Goal: Feedback & Contribution: Leave review/rating

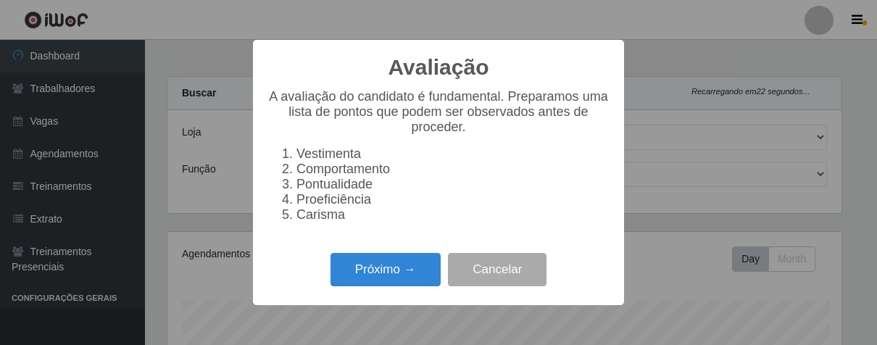
select select "206"
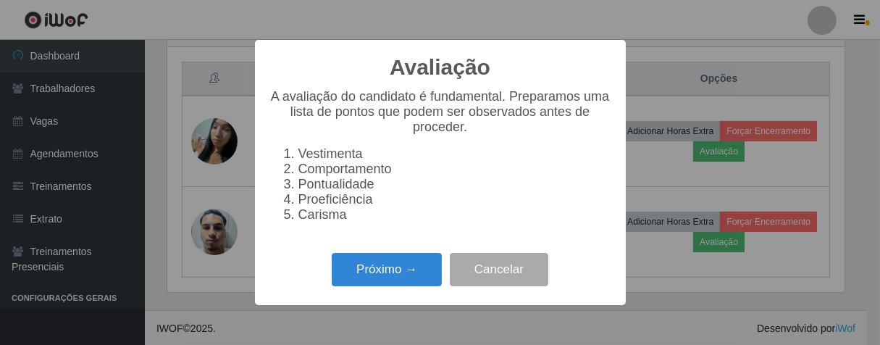
scroll to position [300, 678]
click at [412, 283] on button "Próximo →" at bounding box center [387, 270] width 110 height 34
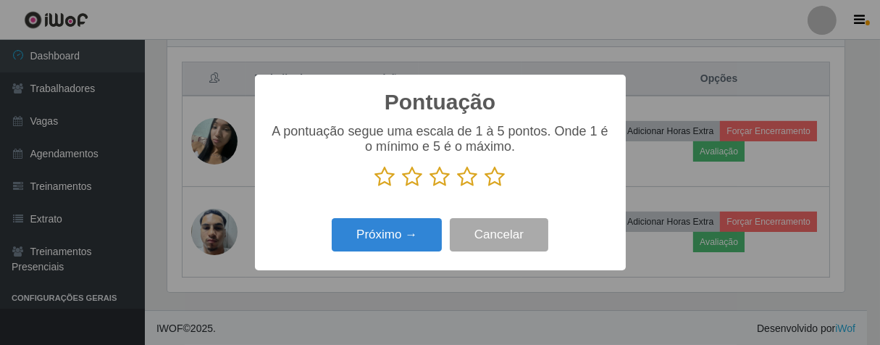
drag, startPoint x: 498, startPoint y: 186, endPoint x: 475, endPoint y: 198, distance: 25.9
click at [496, 186] on icon at bounding box center [496, 177] width 20 height 22
click at [486, 188] on input "radio" at bounding box center [486, 188] width 0 height 0
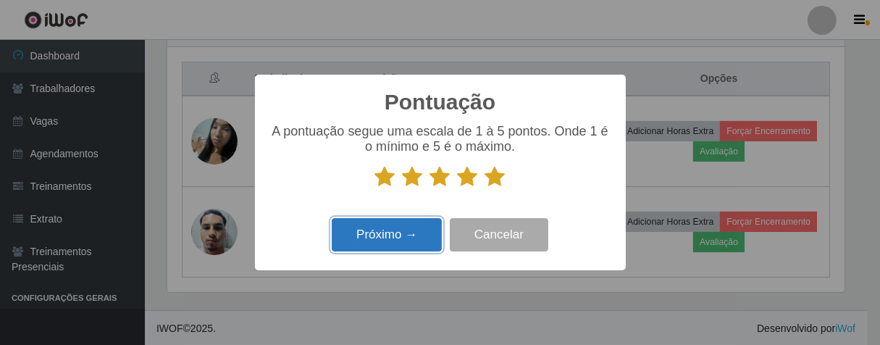
click at [441, 239] on button "Próximo →" at bounding box center [387, 235] width 110 height 34
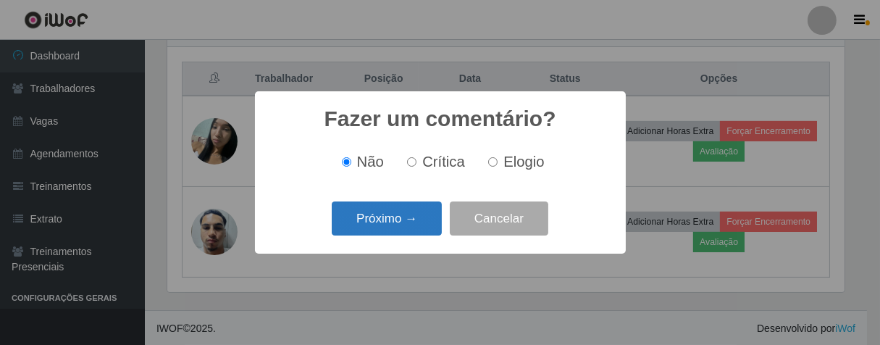
click at [428, 225] on button "Próximo →" at bounding box center [387, 218] width 110 height 34
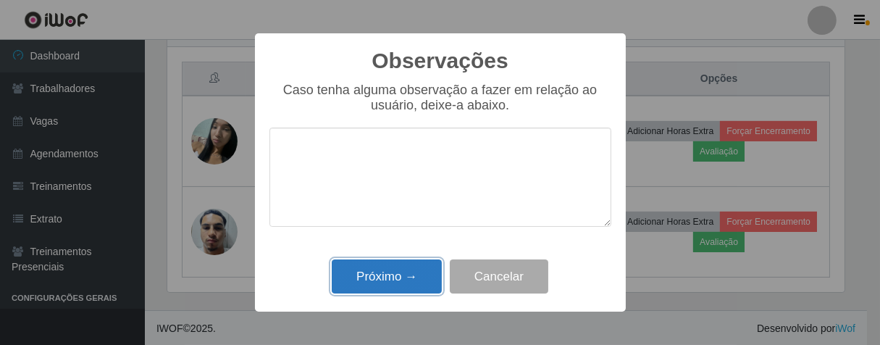
click at [413, 265] on button "Próximo →" at bounding box center [387, 276] width 110 height 34
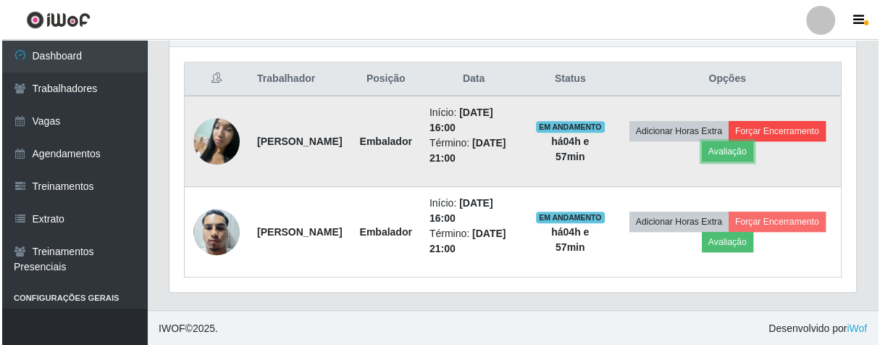
scroll to position [300, 686]
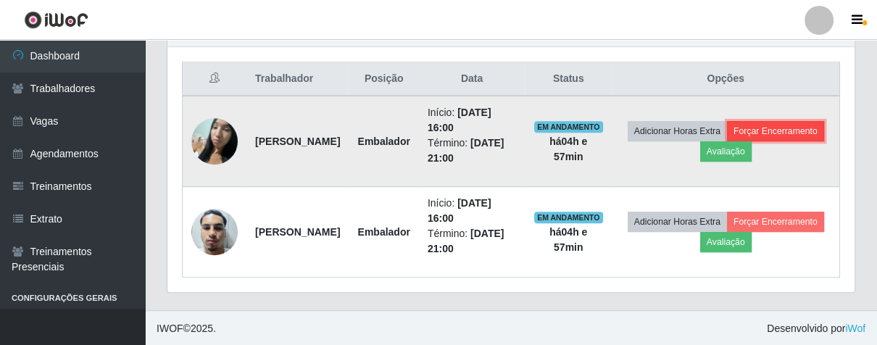
click at [727, 141] on button "Forçar Encerramento" at bounding box center [775, 131] width 97 height 20
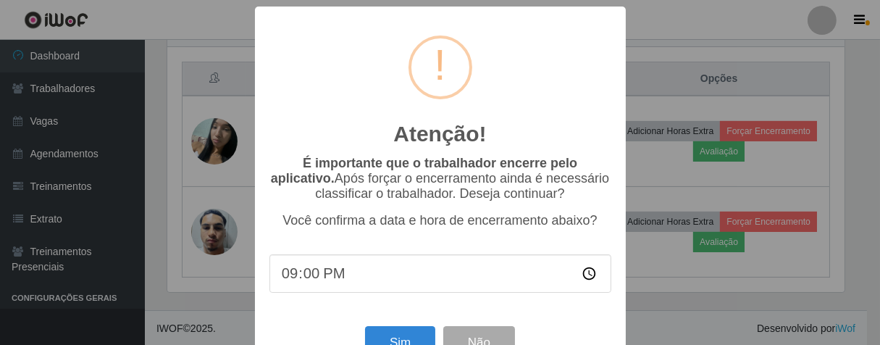
scroll to position [50, 0]
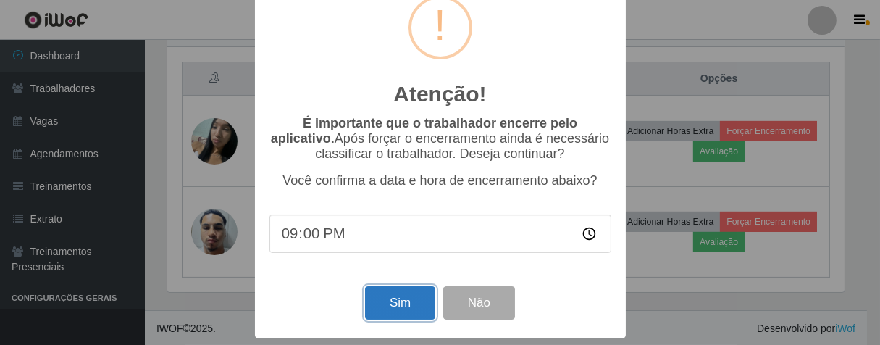
click at [414, 299] on button "Sim" at bounding box center [400, 303] width 70 height 34
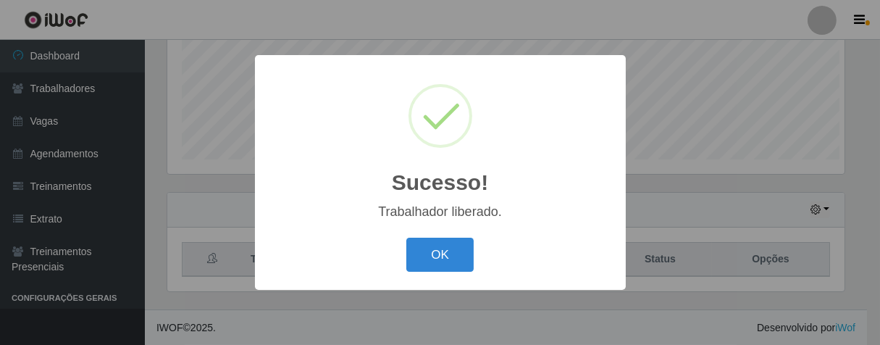
scroll to position [724386, 724009]
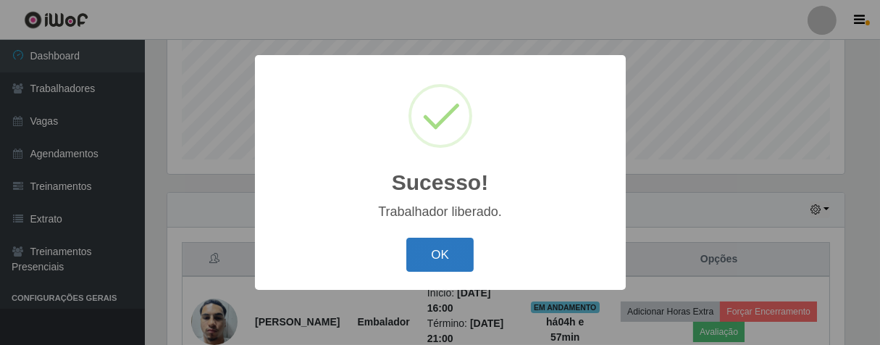
click at [446, 263] on button "OK" at bounding box center [440, 255] width 67 height 34
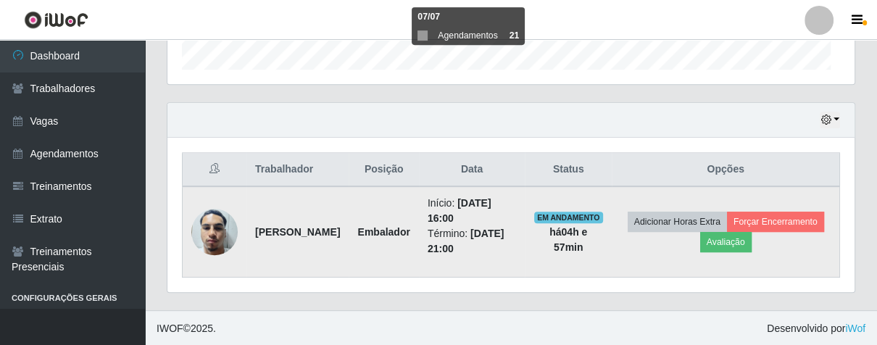
scroll to position [300, 686]
click at [752, 239] on button "Avaliação" at bounding box center [725, 242] width 51 height 20
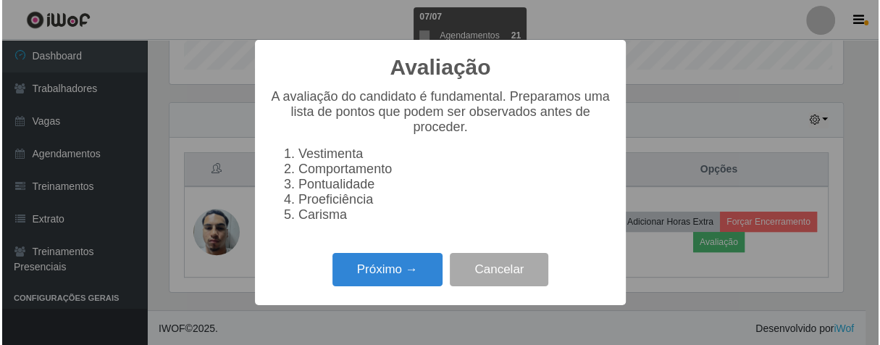
scroll to position [300, 678]
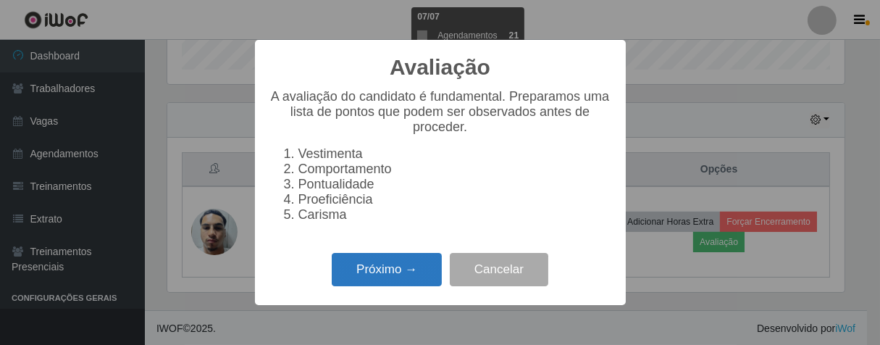
click at [383, 276] on button "Próximo →" at bounding box center [387, 270] width 110 height 34
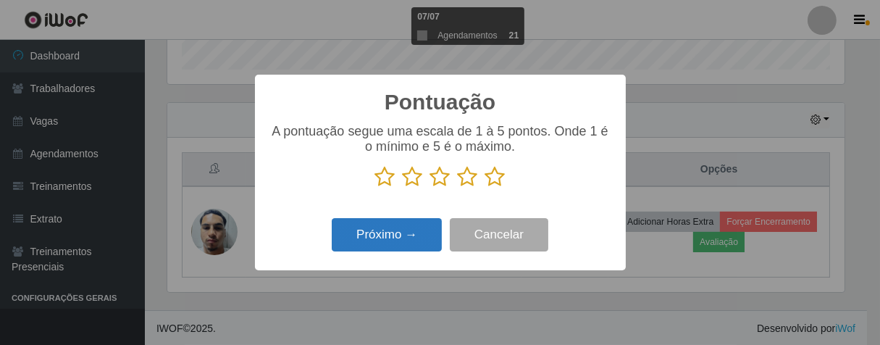
scroll to position [724386, 724009]
click at [493, 175] on icon at bounding box center [496, 177] width 20 height 22
click at [486, 188] on input "radio" at bounding box center [486, 188] width 0 height 0
click at [417, 234] on button "Próximo →" at bounding box center [387, 235] width 110 height 34
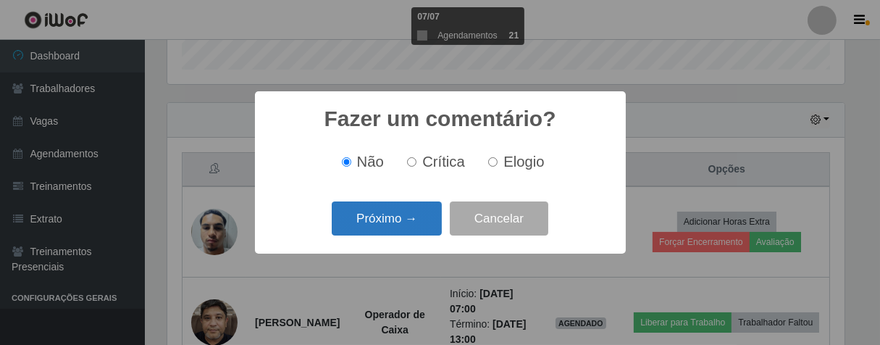
click at [424, 228] on button "Próximo →" at bounding box center [387, 218] width 110 height 34
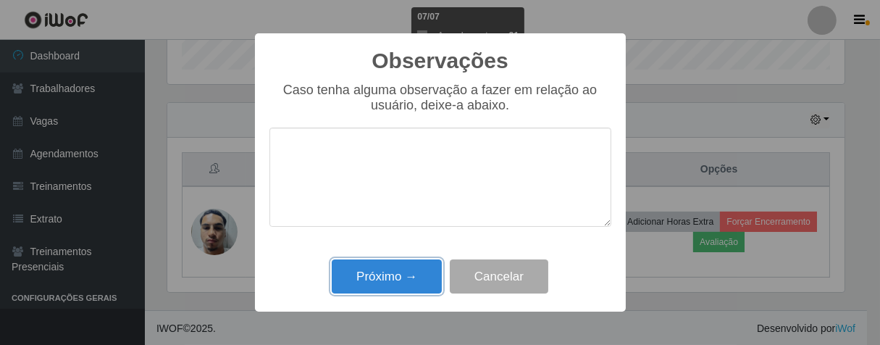
drag, startPoint x: 401, startPoint y: 281, endPoint x: 423, endPoint y: 259, distance: 30.7
click at [406, 277] on button "Próximo →" at bounding box center [387, 276] width 110 height 34
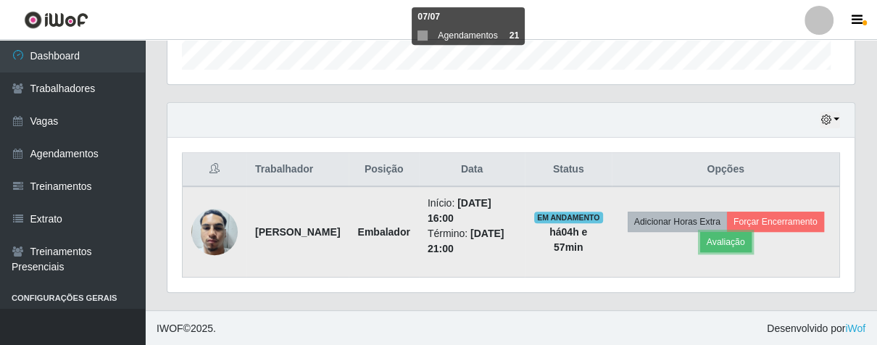
scroll to position [300, 686]
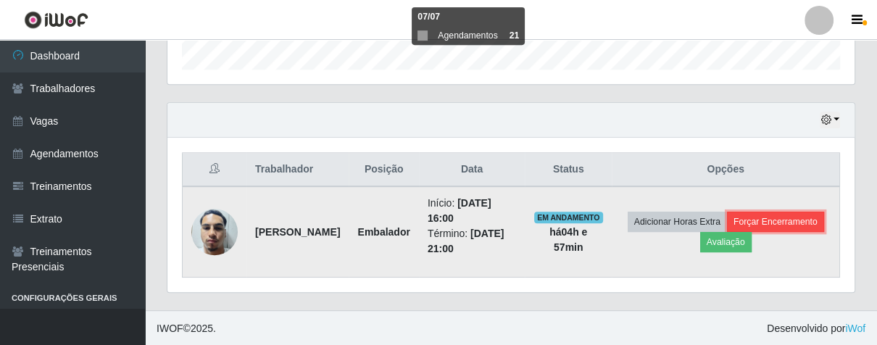
click at [727, 232] on button "Forçar Encerramento" at bounding box center [775, 222] width 97 height 20
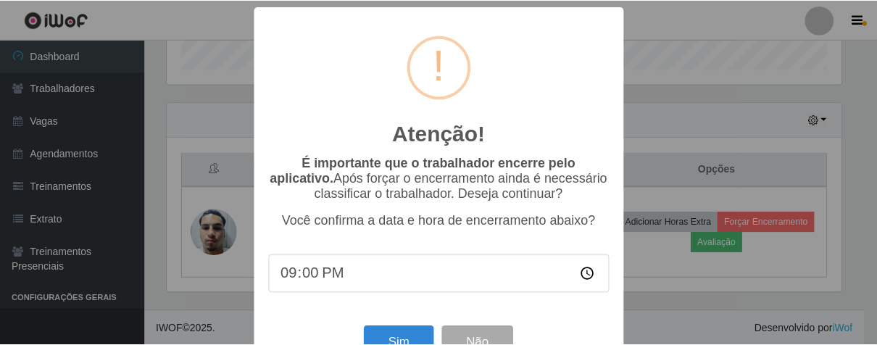
scroll to position [50, 0]
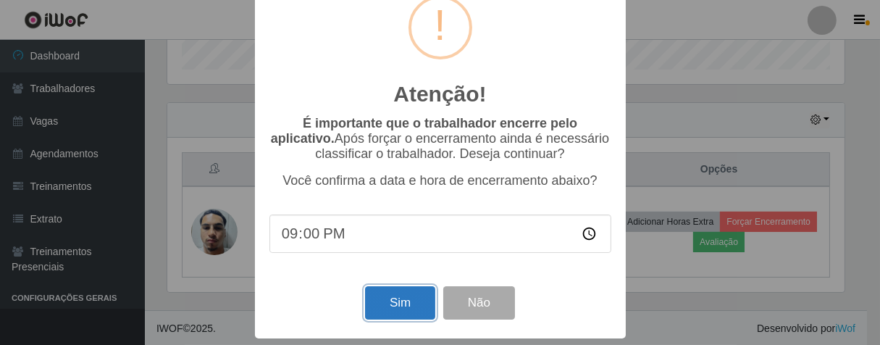
click at [398, 293] on button "Sim" at bounding box center [400, 303] width 70 height 34
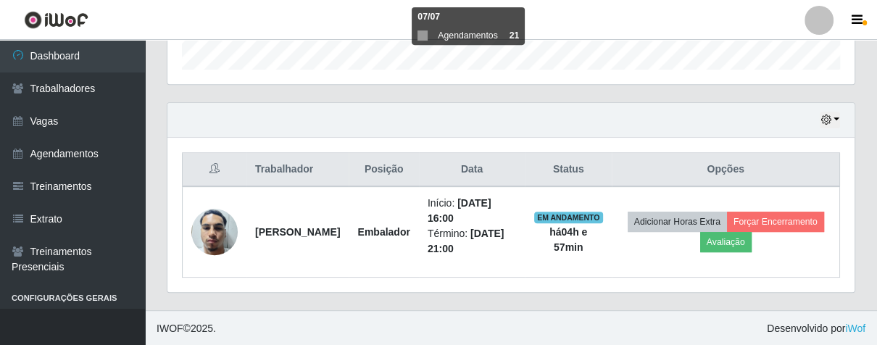
scroll to position [0, 0]
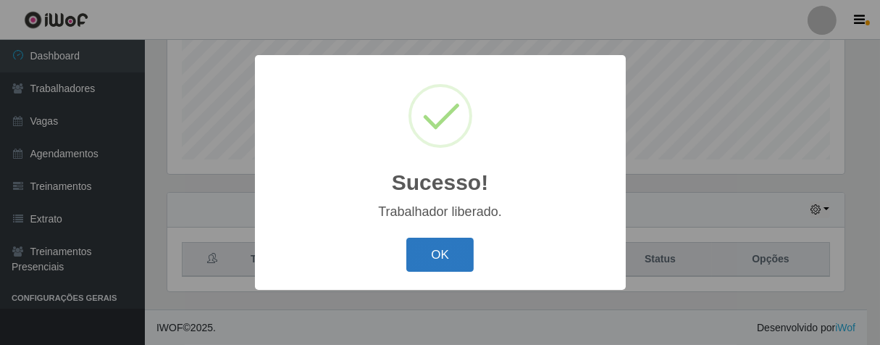
click at [449, 267] on button "OK" at bounding box center [440, 255] width 67 height 34
